Goal: Use online tool/utility: Utilize a website feature to perform a specific function

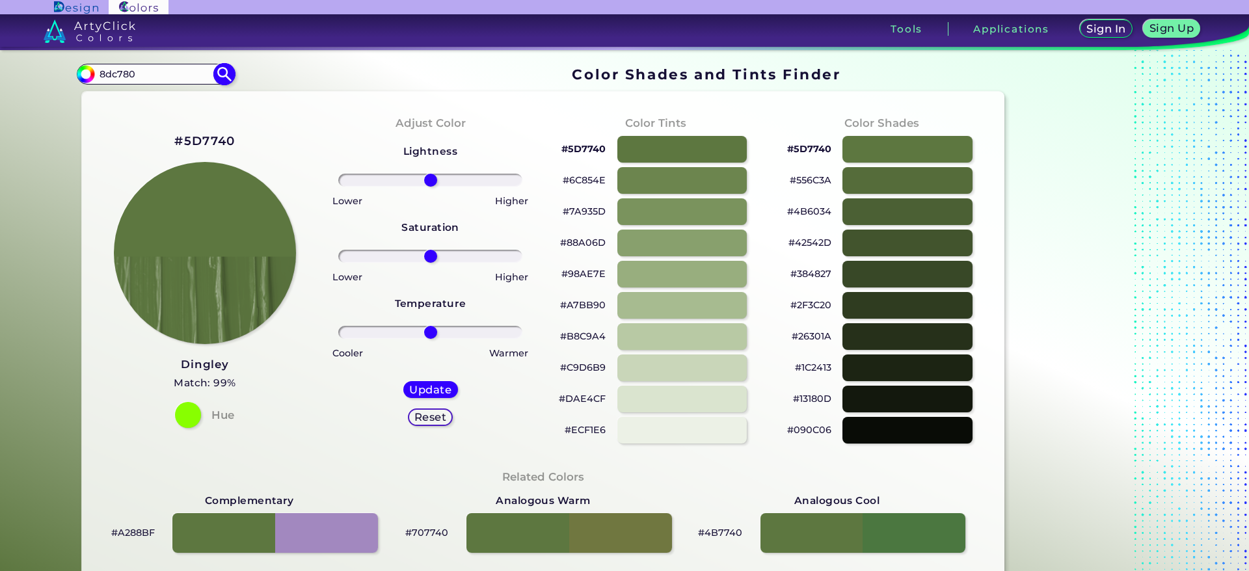
drag, startPoint x: 169, startPoint y: 107, endPoint x: 100, endPoint y: 118, distance: 69.8
click at [100, 85] on div "#5d7740 8dc780 Acadia ◉ Acid Green ◉ Aero Blue ◉ Alabaster ◉ Albescent White ◉ …" at bounding box center [155, 74] width 157 height 21
type input "bluish purple"
click at [175, 109] on p "Bluish Purple ◉" at bounding box center [136, 97] width 77 height 24
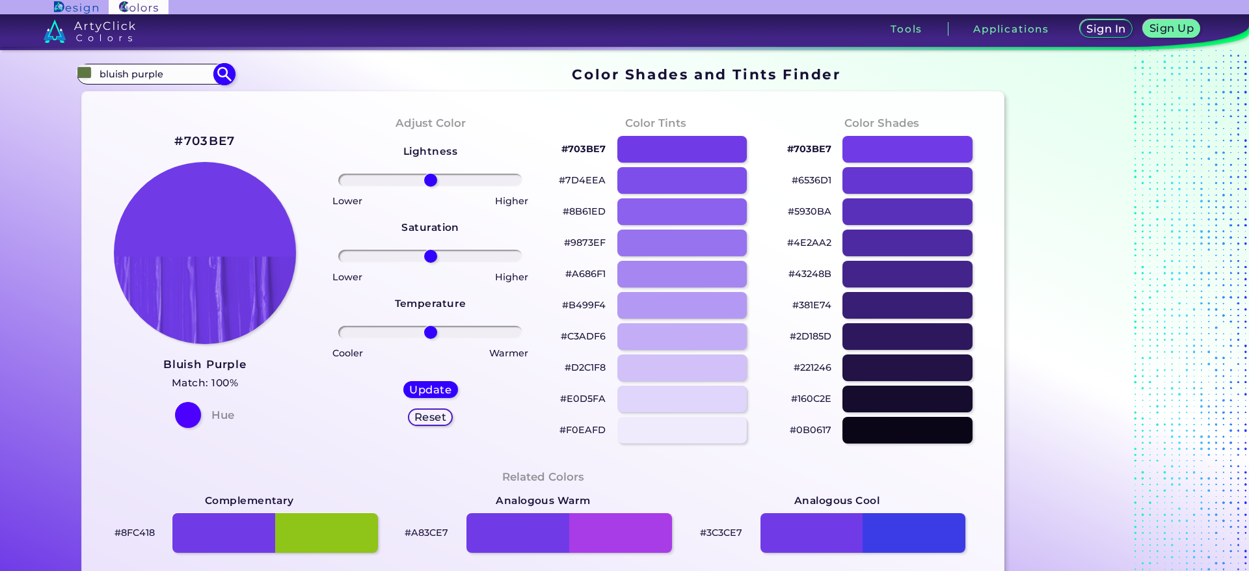
type input "#703be7"
type input "#703BE7"
click at [901, 225] on div at bounding box center [907, 211] width 131 height 27
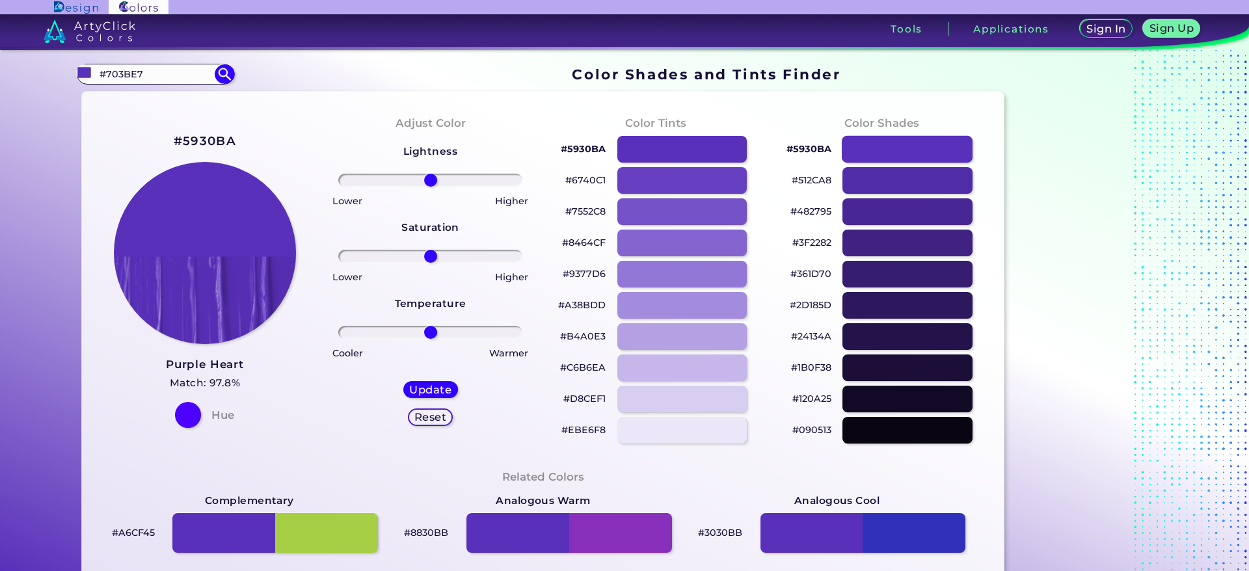
click at [901, 163] on div at bounding box center [907, 149] width 131 height 27
click at [899, 163] on div at bounding box center [907, 149] width 131 height 27
type input "#5930ba"
drag, startPoint x: 154, startPoint y: 111, endPoint x: 107, endPoint y: 114, distance: 47.6
click at [107, 83] on input "#703BE7" at bounding box center [155, 74] width 121 height 18
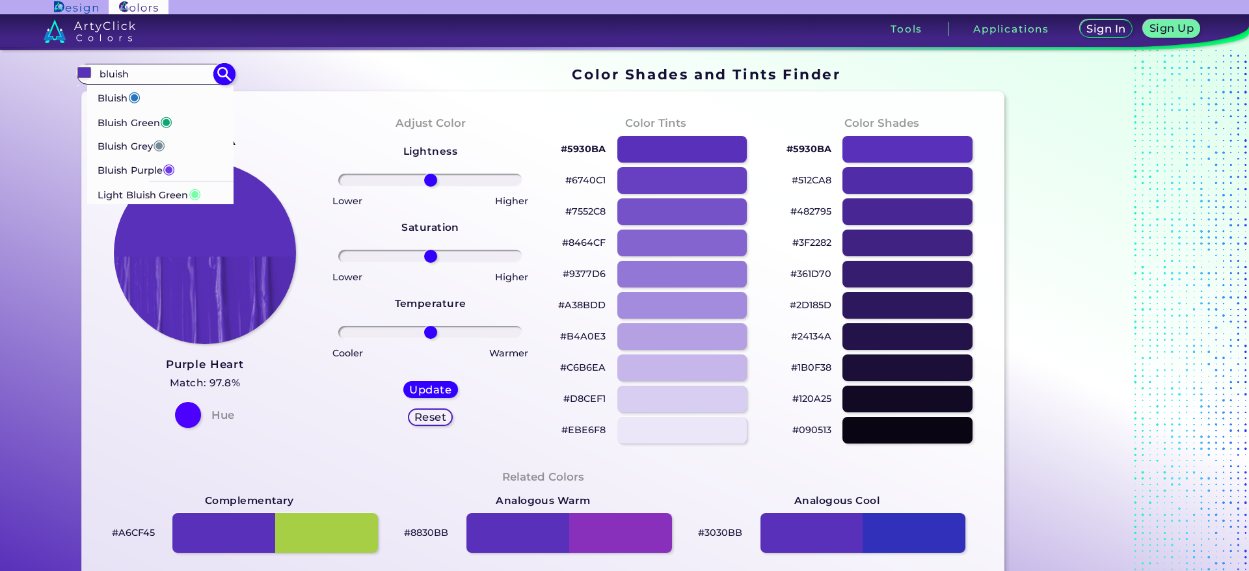
type input "bluish"
click at [157, 181] on p "Bluish Purple ◉" at bounding box center [136, 169] width 77 height 24
type input "#703be7"
type input "#703BE7"
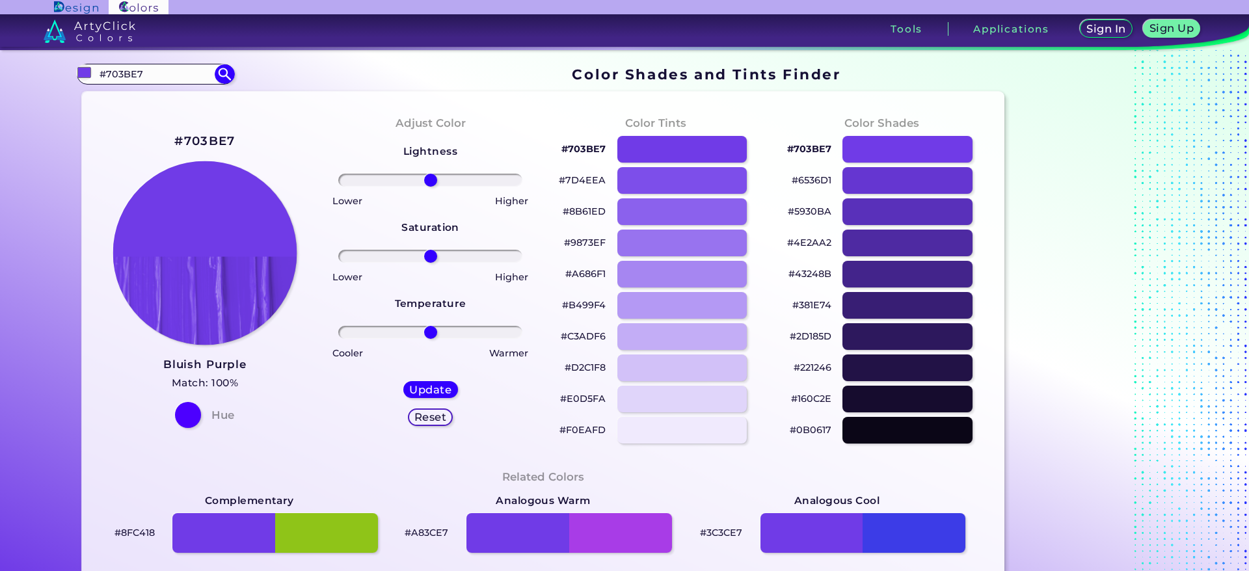
scroll to position [98, 0]
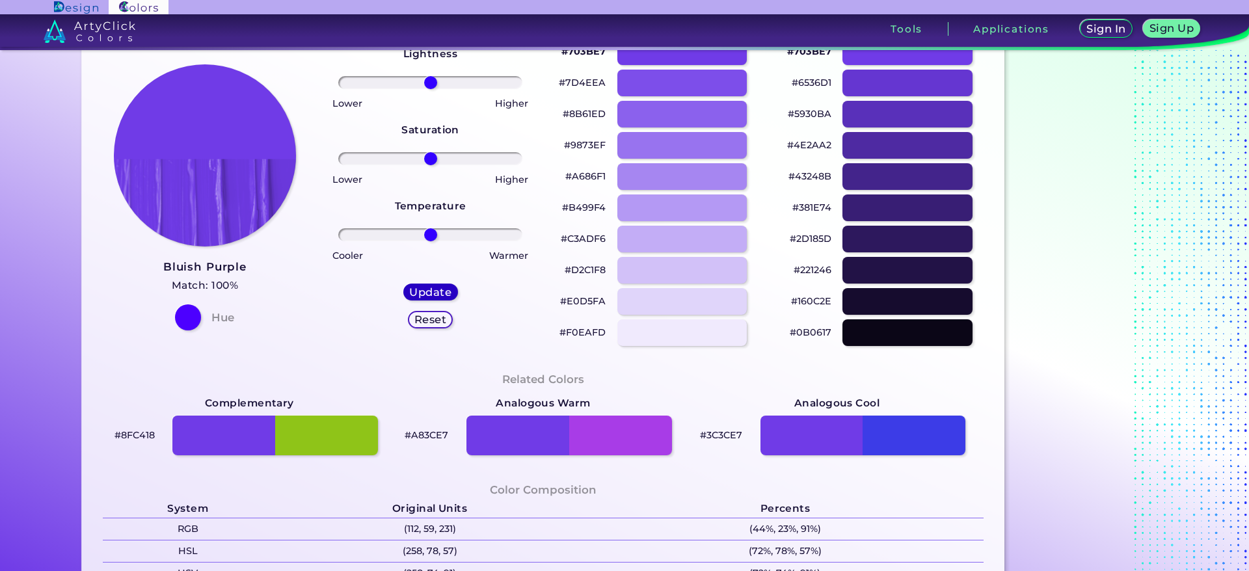
click at [424, 297] on h5 "Update" at bounding box center [430, 293] width 38 height 10
type input "#6f3ce7"
drag, startPoint x: 252, startPoint y: 157, endPoint x: 166, endPoint y: 162, distance: 86.7
click at [174, 52] on h2 "#6F3CE7" at bounding box center [204, 43] width 61 height 17
copy h2 "#6F3CE7"
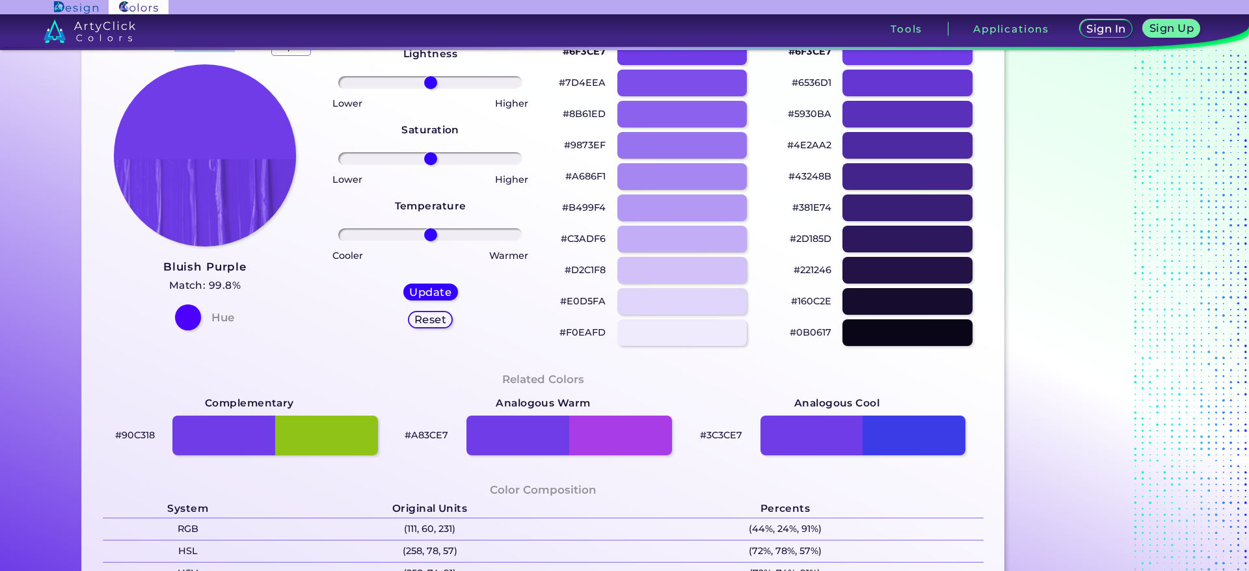
drag, startPoint x: 156, startPoint y: 145, endPoint x: 263, endPoint y: 154, distance: 107.8
click at [263, 154] on div "#6F3CE7 Bluish Purple Match: 99.8% Hue" at bounding box center [205, 182] width 226 height 354
copy h2 "#6F3CE7"
